Goal: Task Accomplishment & Management: Complete application form

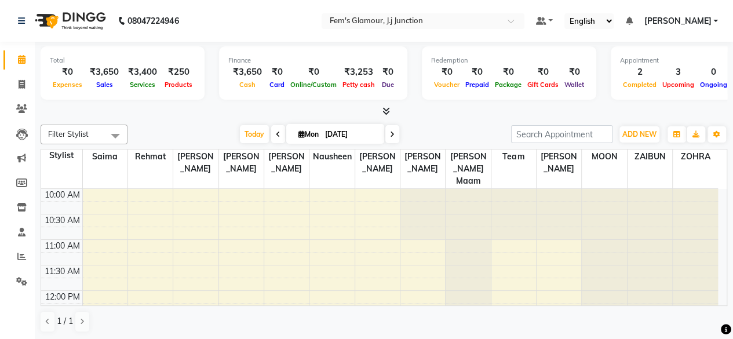
scroll to position [202, 0]
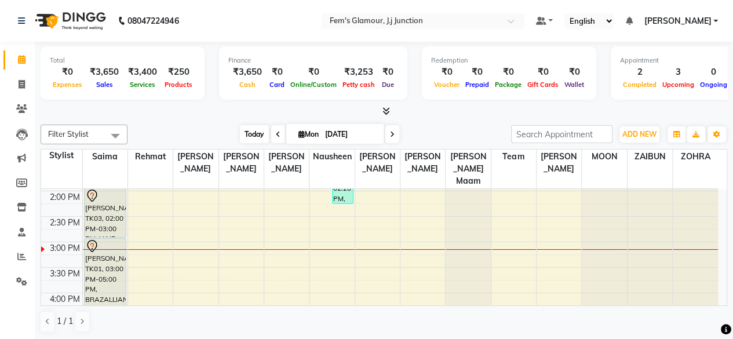
click at [257, 134] on span "Today" at bounding box center [254, 134] width 29 height 18
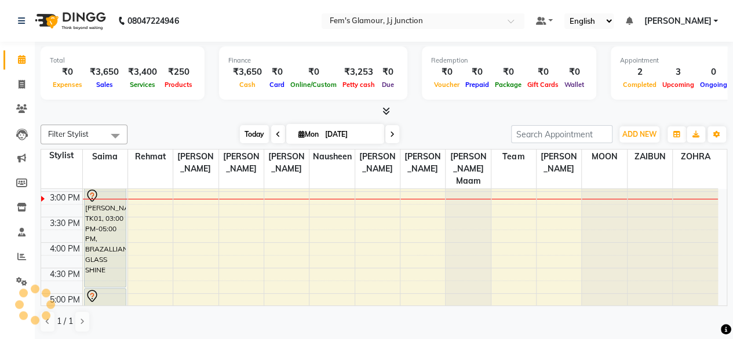
scroll to position [253, 0]
click at [16, 81] on span at bounding box center [22, 84] width 20 height 13
select select "service"
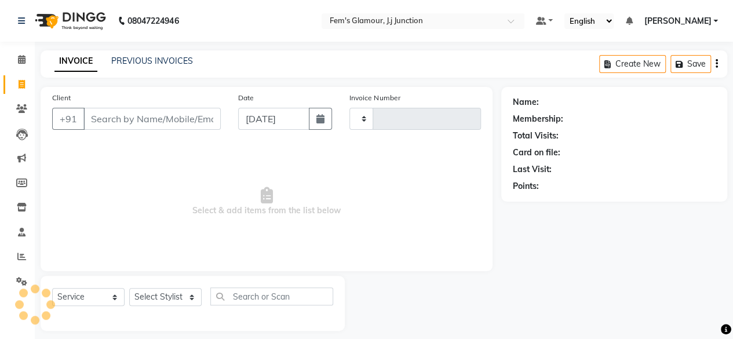
type input "1671"
select select "4132"
click at [178, 296] on select "Select Stylist fatima maam [PERSON_NAME] [PERSON_NAME] maam MOON Nagma Nasreen …" at bounding box center [165, 297] width 72 height 18
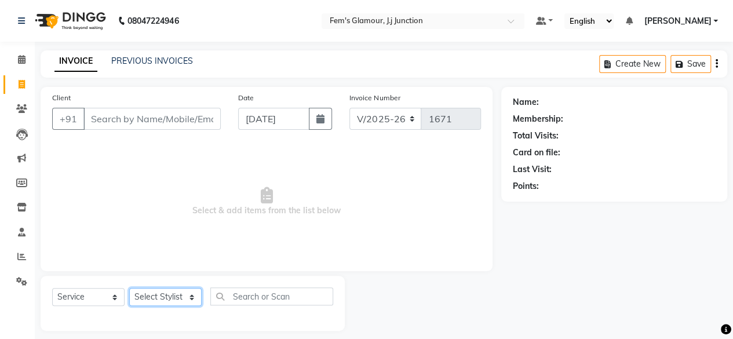
select select "21533"
click at [129, 288] on select "Select Stylist fatima maam [PERSON_NAME] [PERSON_NAME] maam MOON Nagma Nasreen …" at bounding box center [165, 297] width 72 height 18
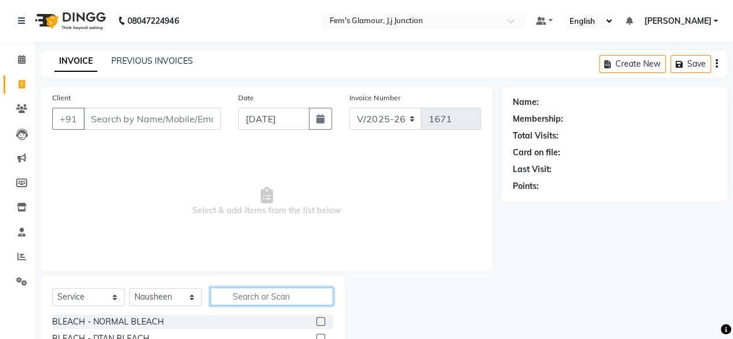
click at [259, 294] on input "text" at bounding box center [271, 296] width 123 height 18
type input "global"
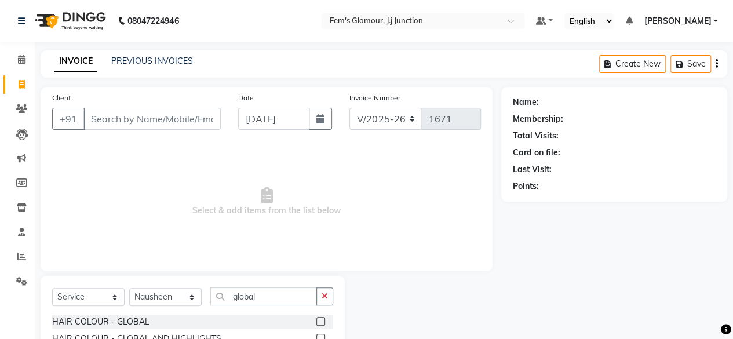
click at [320, 318] on label at bounding box center [320, 321] width 9 height 9
click at [320, 318] on input "checkbox" at bounding box center [320, 322] width 8 height 8
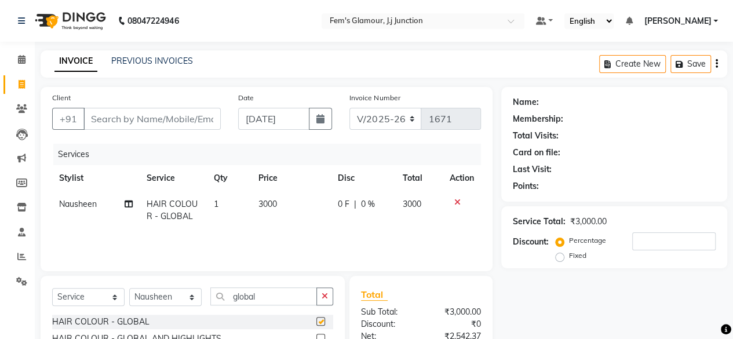
checkbox input "false"
click at [271, 206] on span "3000" at bounding box center [267, 204] width 19 height 10
select select "21533"
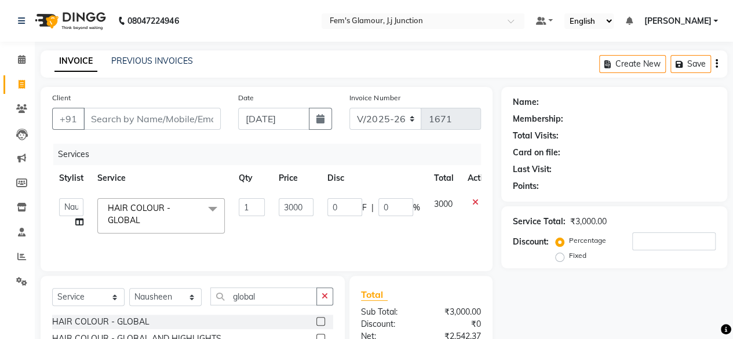
drag, startPoint x: 182, startPoint y: 104, endPoint x: 181, endPoint y: 112, distance: 8.8
click at [181, 112] on div "Client +91" at bounding box center [136, 115] width 186 height 47
click at [181, 112] on input "Client" at bounding box center [151, 119] width 137 height 22
type input "8"
type input "0"
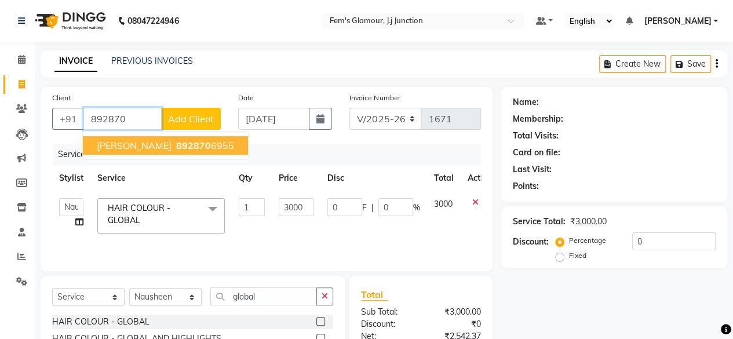
click at [174, 141] on ngb-highlight "892870 6955" at bounding box center [204, 146] width 60 height 12
type input "8928706955"
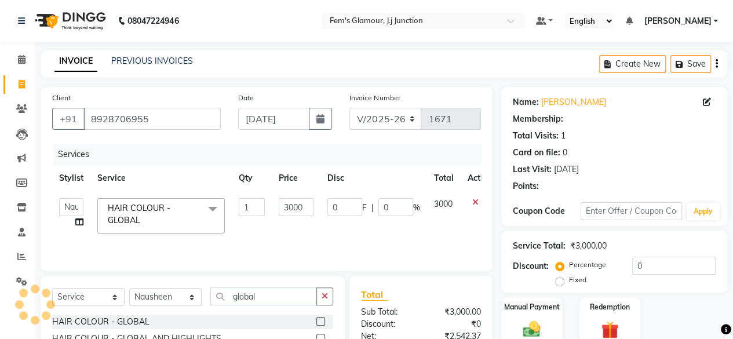
type input "2"
type input "60"
type input "2"
select select "1: Object"
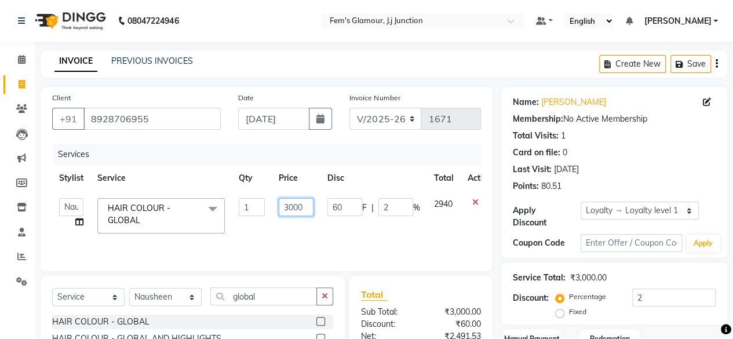
click at [294, 210] on input "3000" at bounding box center [296, 207] width 35 height 18
type input "2500"
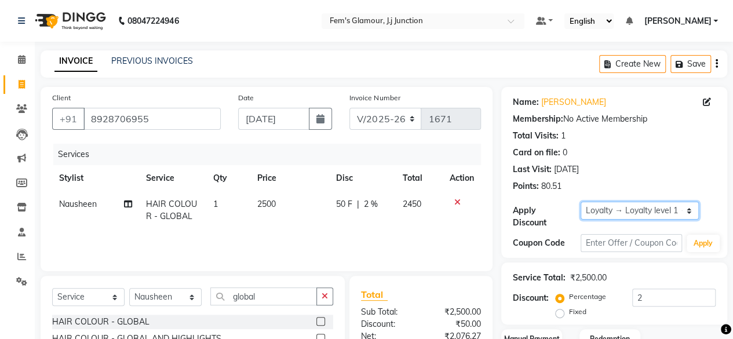
click at [658, 205] on select "Select Loyalty → Loyalty level 1 → All Customers" at bounding box center [639, 211] width 118 height 18
select select "0:"
click at [580, 202] on select "Select Loyalty → Loyalty level 1 → All Customers" at bounding box center [639, 211] width 118 height 18
type input "0"
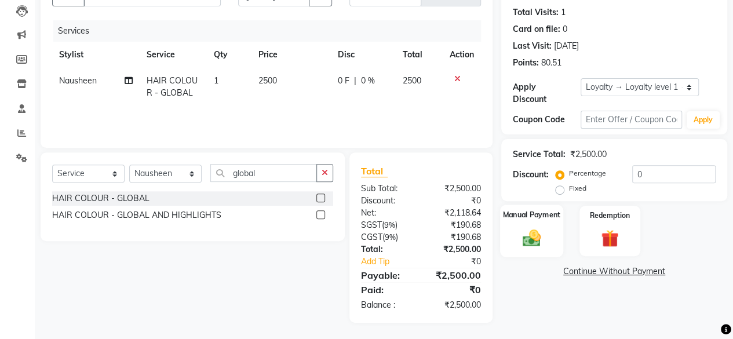
click at [521, 225] on div "Manual Payment" at bounding box center [531, 230] width 63 height 53
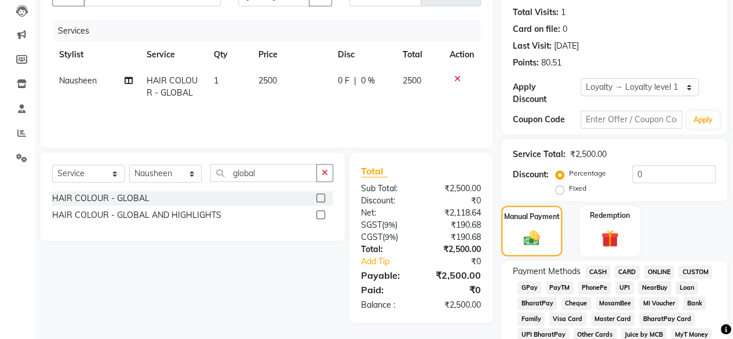
scroll to position [268, 0]
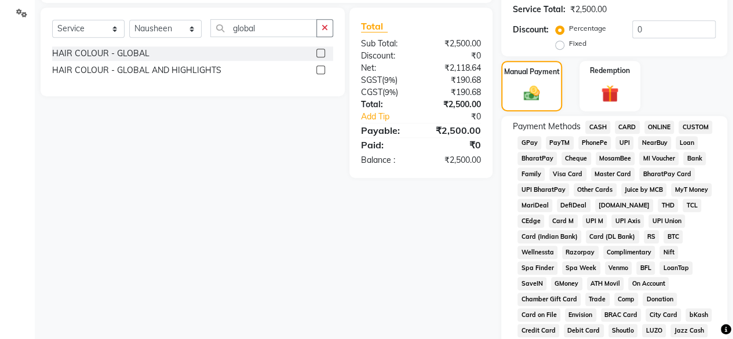
click at [536, 140] on span "GPay" at bounding box center [529, 142] width 24 height 13
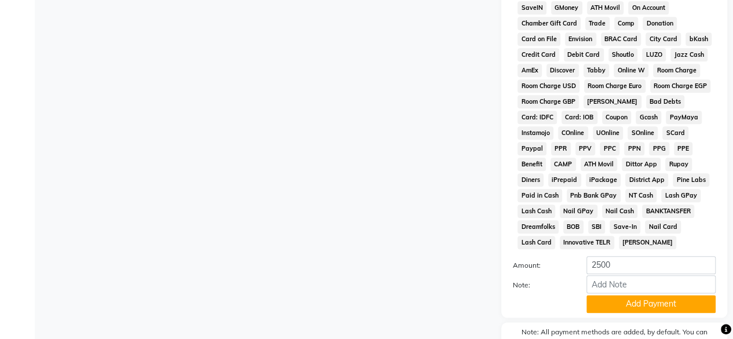
scroll to position [610, 0]
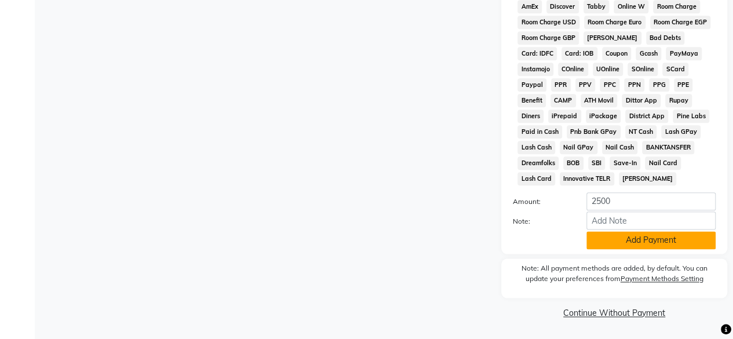
click at [623, 245] on button "Add Payment" at bounding box center [650, 240] width 129 height 18
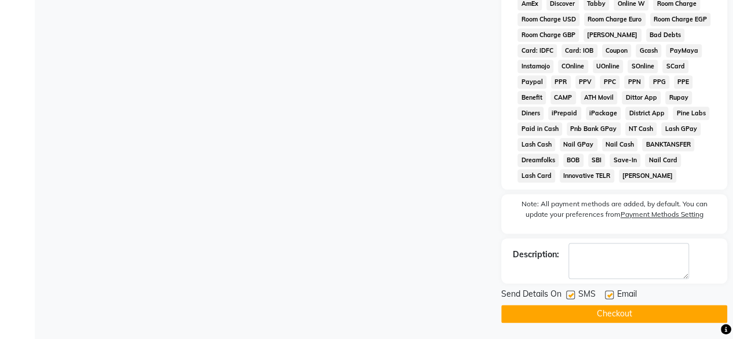
click at [604, 320] on button "Checkout" at bounding box center [614, 314] width 226 height 18
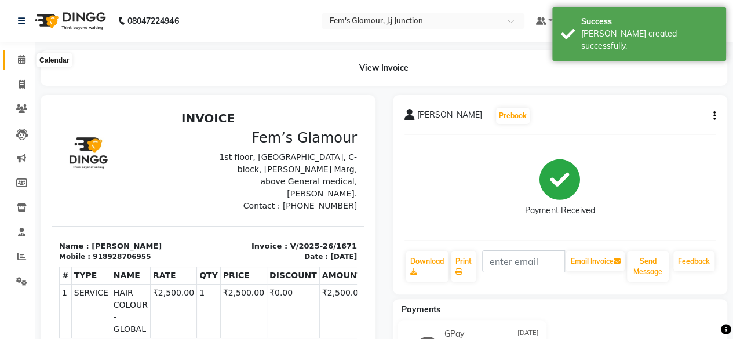
click at [21, 55] on icon at bounding box center [22, 59] width 8 height 9
